Goal: Navigation & Orientation: Find specific page/section

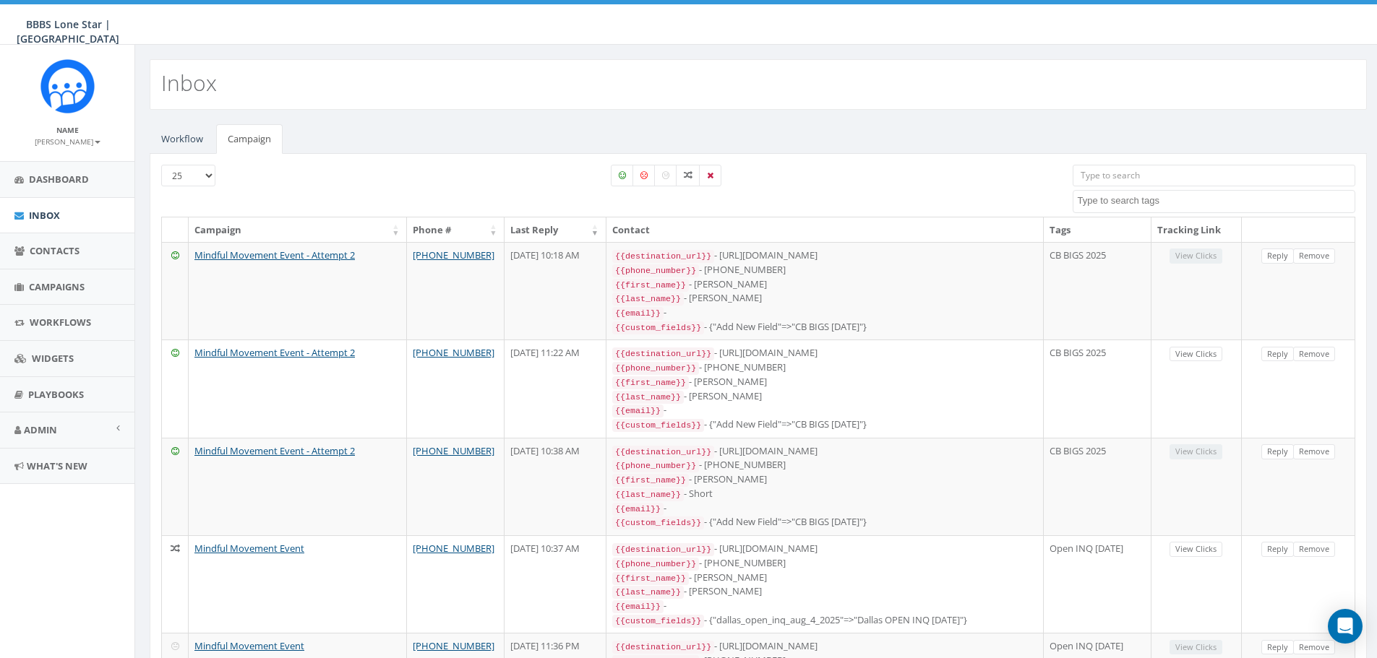
select select
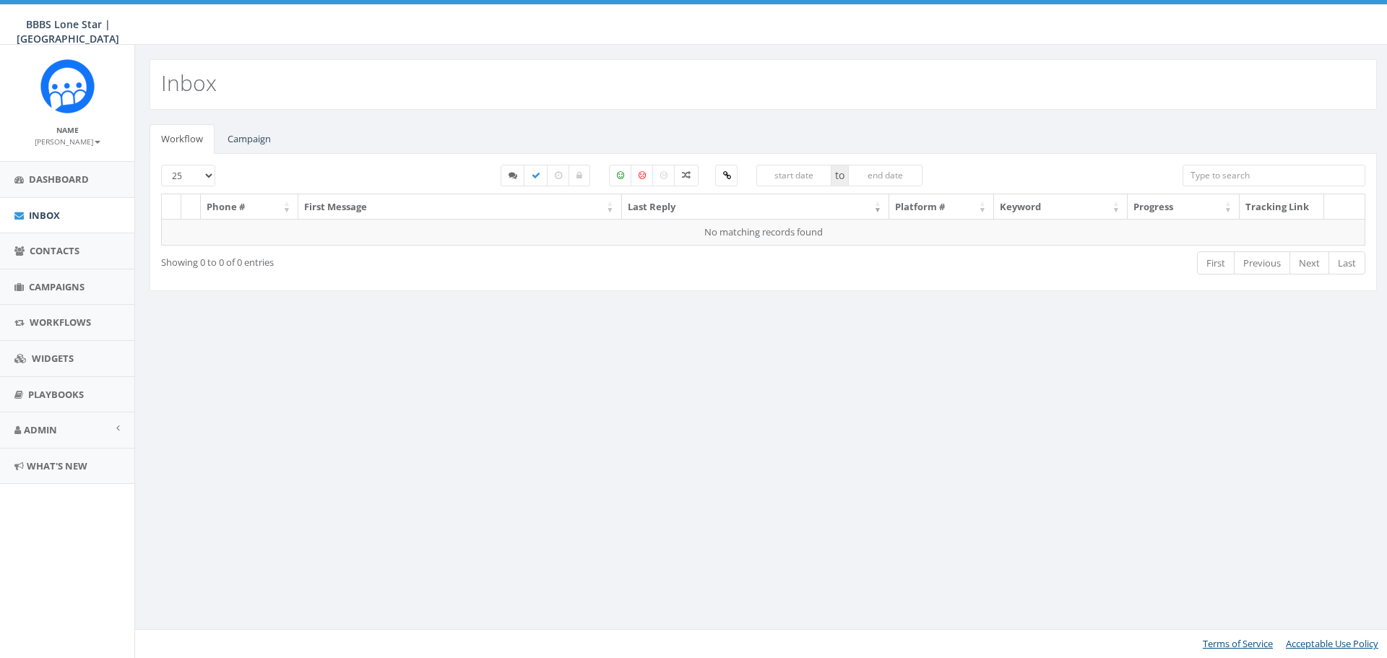
select select
drag, startPoint x: 0, startPoint y: 0, endPoint x: 246, endPoint y: 142, distance: 284.2
click at [246, 142] on link "Campaign" at bounding box center [249, 139] width 66 height 30
